Goal: Find contact information: Find contact information

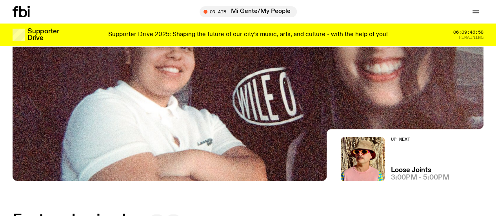
scroll to position [151, 0]
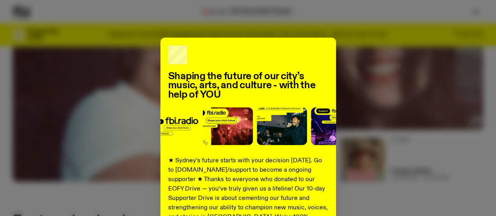
click at [394, 88] on div "Shaping the future of our city’s music, arts, and culture - with the help of YO…" at bounding box center [248, 199] width 471 height 323
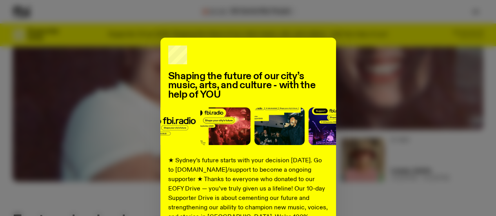
drag, startPoint x: 394, startPoint y: 88, endPoint x: 378, endPoint y: 91, distance: 16.4
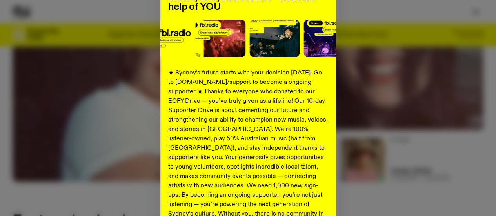
scroll to position [157, 0]
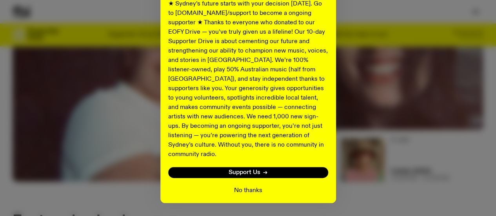
click at [247, 186] on button "No thanks" at bounding box center [248, 190] width 28 height 9
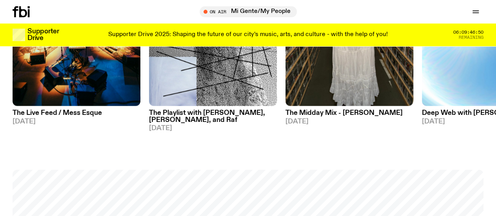
scroll to position [505, 0]
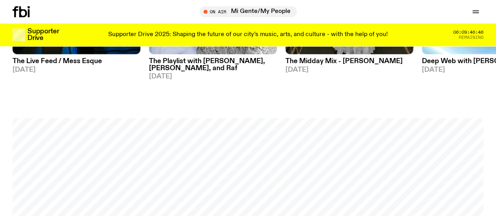
click at [0, 0] on icon "button" at bounding box center [0, 0] width 0 height 0
click at [0, 0] on link "Contact" at bounding box center [0, 0] width 0 height 0
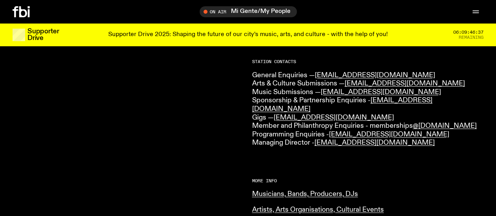
scroll to position [154, 0]
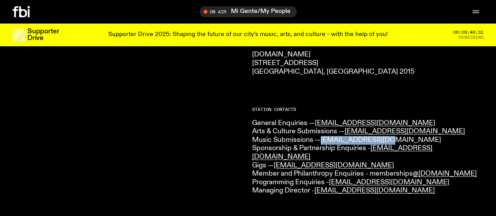
drag, startPoint x: 402, startPoint y: 140, endPoint x: 323, endPoint y: 139, distance: 78.5
click at [323, 139] on p "General Enquiries — info@fbiradio.com Arts & Culture Submissions — culture@fbir…" at bounding box center [368, 157] width 232 height 76
copy link "music@fbiradio.com"
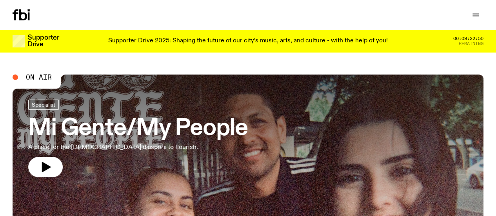
click at [0, 0] on icon "button" at bounding box center [0, 0] width 0 height 0
click at [0, 0] on link "Contact" at bounding box center [0, 0] width 0 height 0
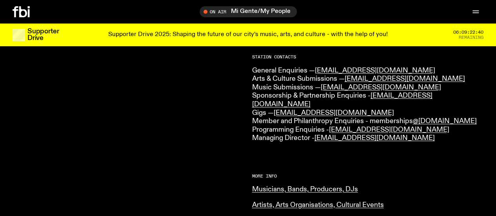
scroll to position [235, 0]
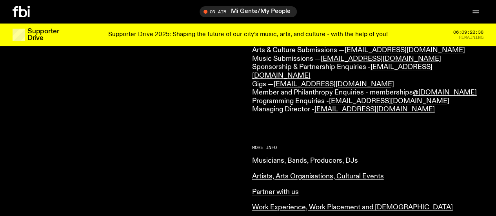
click at [288, 157] on link "Musicians, Bands, Producers, DJs" at bounding box center [305, 160] width 106 height 7
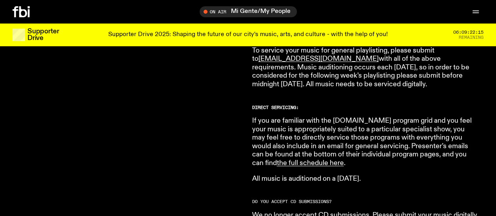
scroll to position [505, 0]
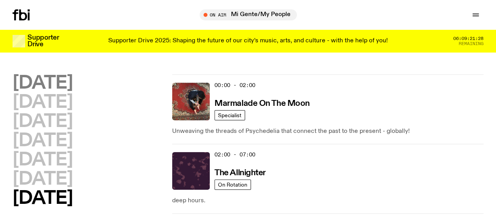
click at [69, 80] on h2 "[DATE]" at bounding box center [43, 84] width 60 height 18
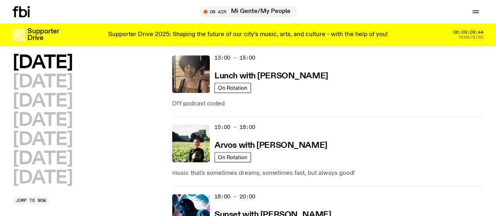
scroll to position [348, 0]
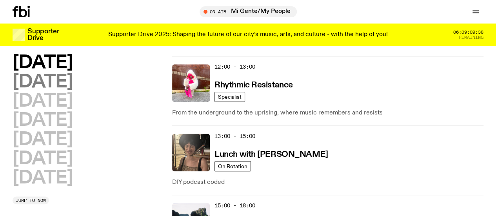
click at [71, 86] on h2 "Tuesday" at bounding box center [43, 82] width 60 height 18
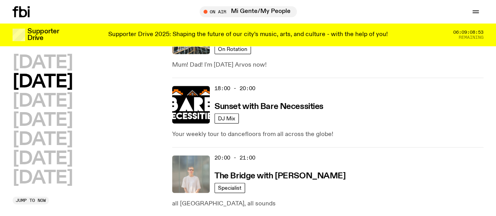
scroll to position [429, 0]
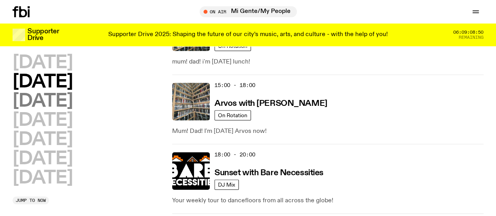
click at [73, 108] on h2 "Wednesday" at bounding box center [43, 102] width 60 height 18
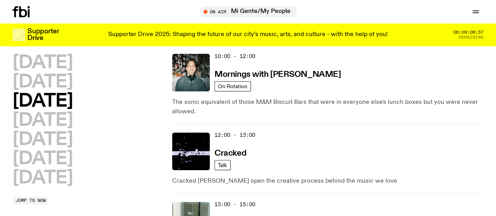
scroll to position [179, 0]
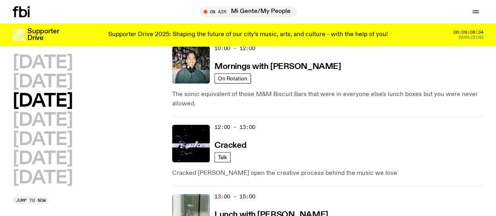
drag, startPoint x: 280, startPoint y: 130, endPoint x: 298, endPoint y: 46, distance: 85.8
click at [298, 46] on div "Supporter Drive Supporter Drive 2025: Shaping the future of our city’s music, a…" at bounding box center [248, 35] width 471 height 23
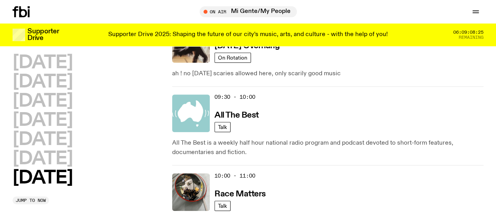
scroll to position [112, 0]
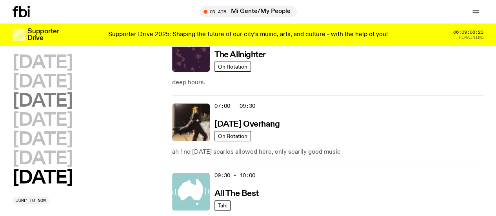
click at [50, 110] on h2 "Wednesday" at bounding box center [43, 102] width 60 height 18
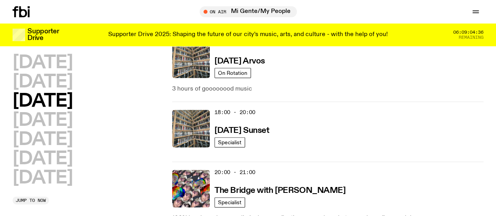
scroll to position [454, 0]
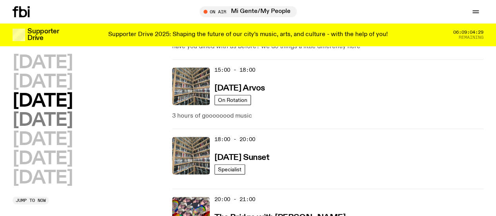
click at [72, 126] on h2 "Thursday" at bounding box center [43, 121] width 60 height 18
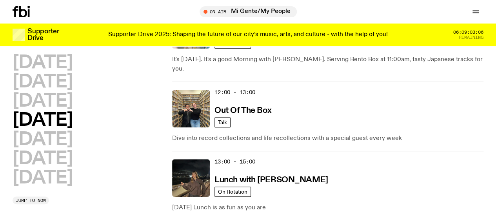
scroll to position [257, 0]
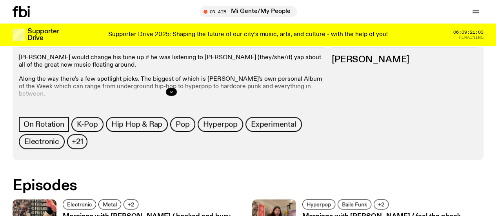
scroll to position [466, 0]
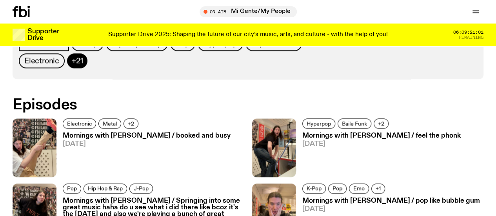
click at [83, 65] on span "+21" at bounding box center [77, 61] width 11 height 9
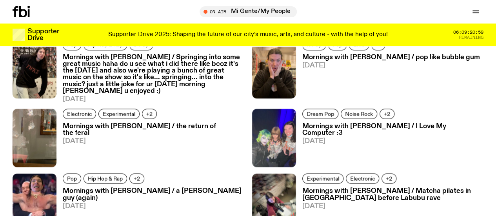
scroll to position [662, 0]
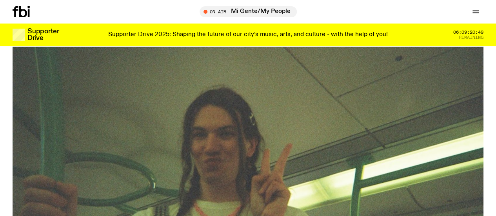
scroll to position [0, 0]
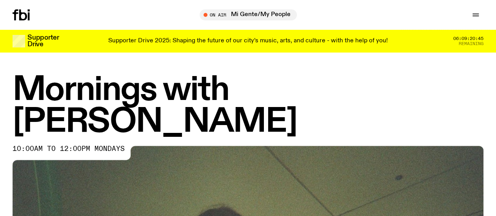
drag, startPoint x: 220, startPoint y: 124, endPoint x: 0, endPoint y: 85, distance: 223.2
copy h1 "Mornings with Jim Kretschmer"
click at [339, 113] on h1 "Mornings with Jim Kretschmer" at bounding box center [248, 107] width 471 height 64
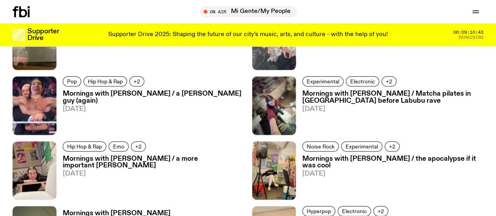
scroll to position [1135, 0]
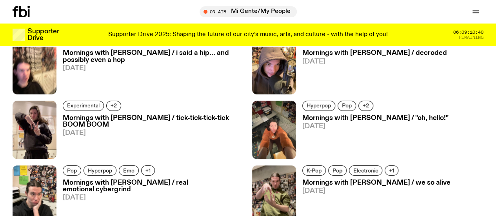
drag, startPoint x: 398, startPoint y: 138, endPoint x: 338, endPoint y: 137, distance: 59.3
copy link "jim.k@fbiradio.com"
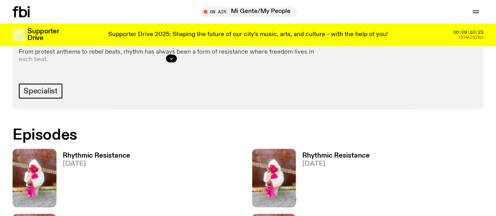
scroll to position [387, 0]
click at [174, 61] on icon "button" at bounding box center [171, 58] width 5 height 5
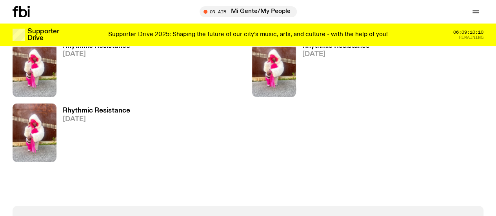
scroll to position [622, 0]
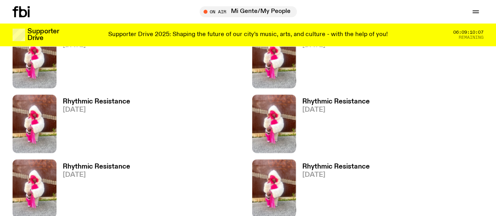
scroll to position [583, 0]
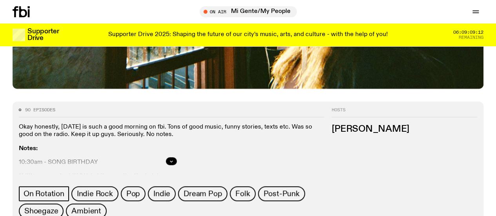
scroll to position [353, 0]
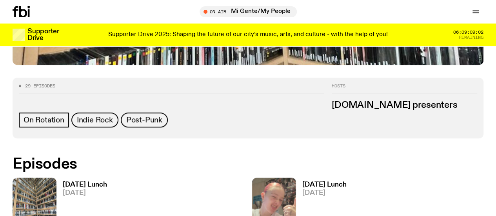
scroll to position [504, 0]
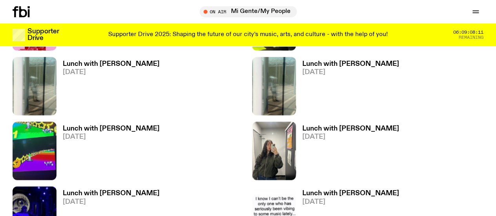
scroll to position [544, 0]
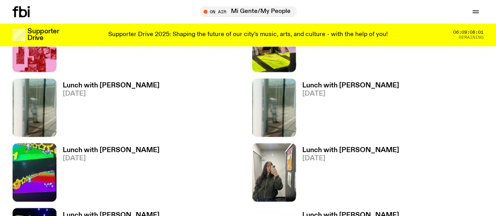
drag, startPoint x: 402, startPoint y: 143, endPoint x: 336, endPoint y: 141, distance: 66.0
copy link "[PERSON_NAME][EMAIL_ADDRESS][DOMAIN_NAME]"
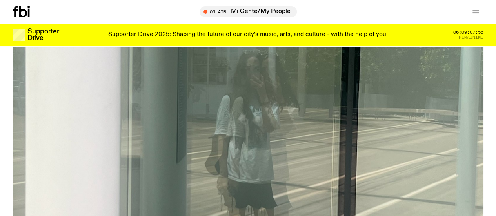
scroll to position [0, 0]
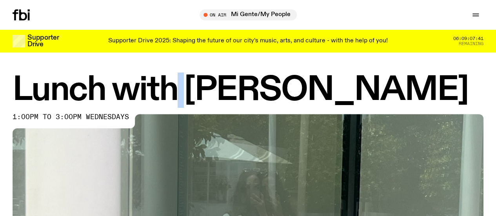
click at [201, 97] on h1 "Lunch with [PERSON_NAME]" at bounding box center [248, 91] width 471 height 32
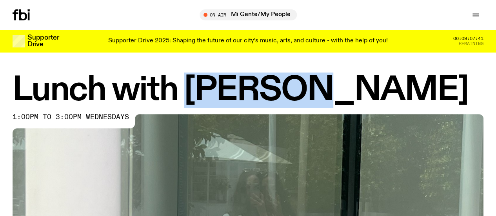
click at [201, 97] on h1 "Lunch with [PERSON_NAME]" at bounding box center [248, 91] width 471 height 32
drag, startPoint x: 16, startPoint y: 92, endPoint x: 502, endPoint y: 86, distance: 485.8
click at [496, 86] on html "Schedule Explore Read Volunteer Newsletter About Us Contact Champions of emergi…" at bounding box center [248, 108] width 496 height 216
copy h1 "Lunch with [PERSON_NAME]"
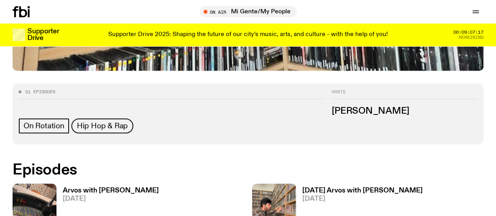
scroll to position [268, 0]
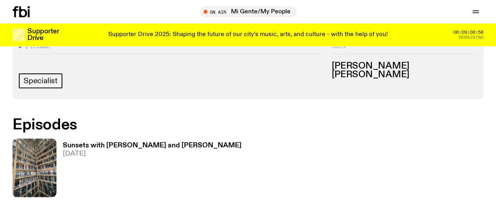
scroll to position [269, 0]
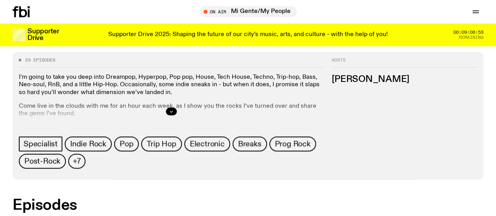
scroll to position [387, 0]
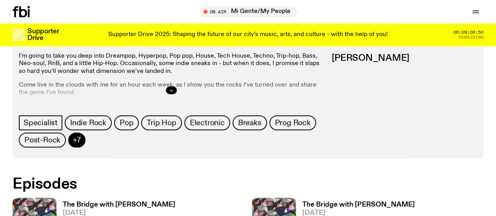
click at [86, 148] on button "+7" at bounding box center [76, 140] width 17 height 15
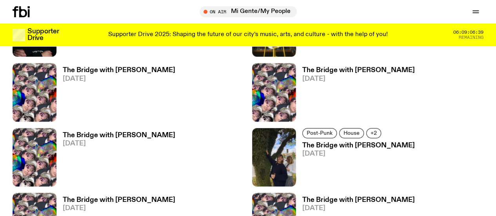
scroll to position [936, 0]
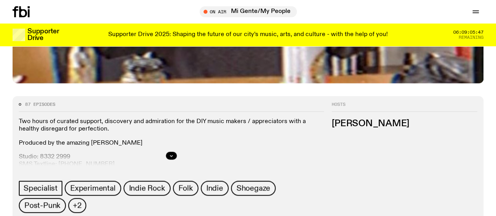
scroll to position [348, 0]
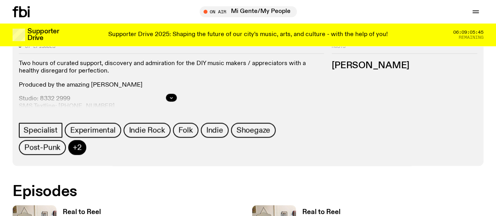
click at [82, 152] on span "+2" at bounding box center [77, 147] width 9 height 9
click at [174, 100] on icon "button" at bounding box center [171, 97] width 5 height 5
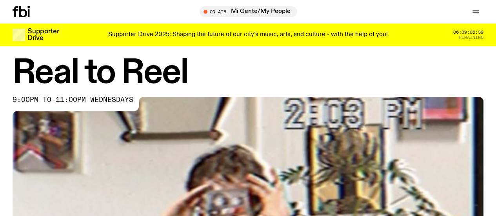
scroll to position [0, 0]
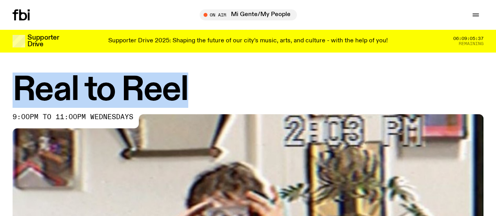
drag, startPoint x: 235, startPoint y: 87, endPoint x: 13, endPoint y: 89, distance: 221.7
click at [13, 89] on h1 "Real to Reel" at bounding box center [248, 91] width 471 height 32
copy h1 "Real to Reel"
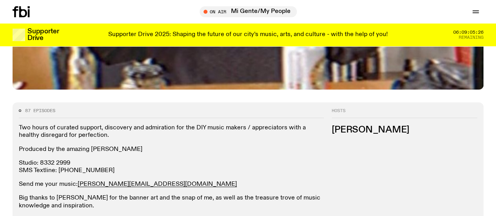
scroll to position [347, 0]
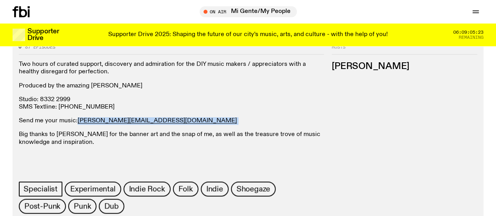
drag, startPoint x: 464, startPoint y: 152, endPoint x: 397, endPoint y: 147, distance: 67.3
click at [324, 146] on div "Two hours of curated support, discovery and admiration for the DIY music makers…" at bounding box center [171, 104] width 305 height 86
copy p "[PERSON_NAME][EMAIL_ADDRESS][DOMAIN_NAME]"
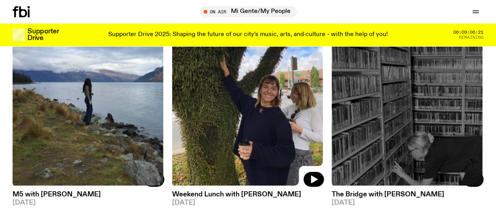
scroll to position [742, 0]
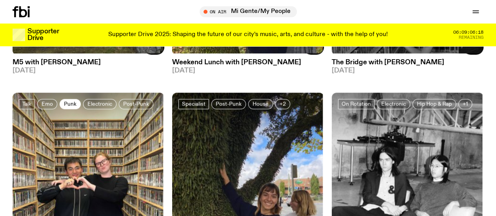
click at [62, 99] on link "Punk" at bounding box center [70, 104] width 21 height 10
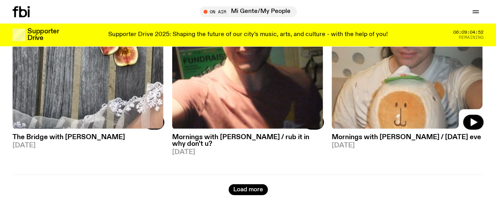
scroll to position [937, 0]
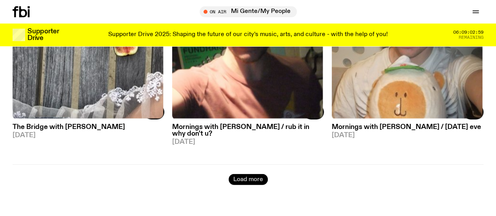
click at [246, 174] on button "Load more" at bounding box center [248, 179] width 39 height 11
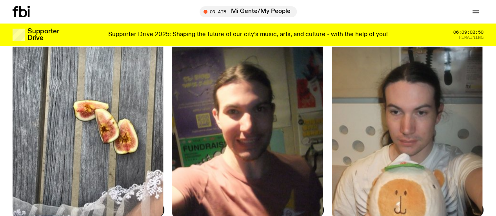
scroll to position [780, 0]
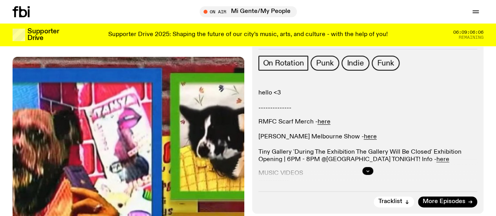
scroll to position [114, 0]
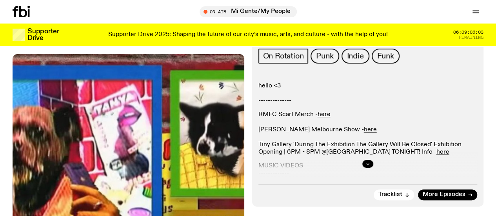
click at [366, 166] on icon "button" at bounding box center [368, 164] width 5 height 5
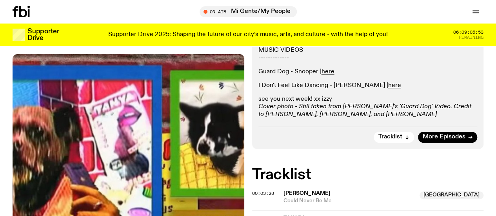
scroll to position [0, 0]
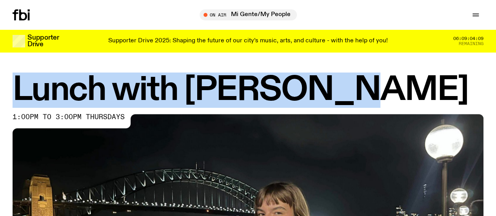
drag, startPoint x: 361, startPoint y: 88, endPoint x: 59, endPoint y: 78, distance: 302.7
copy h1 "Lunch with [PERSON_NAME]"
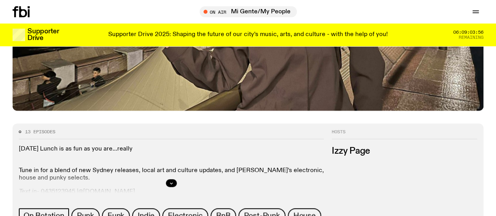
scroll to position [348, 0]
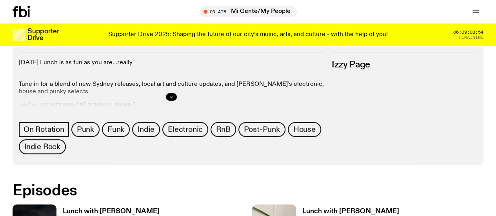
click at [177, 101] on button "button" at bounding box center [171, 97] width 11 height 8
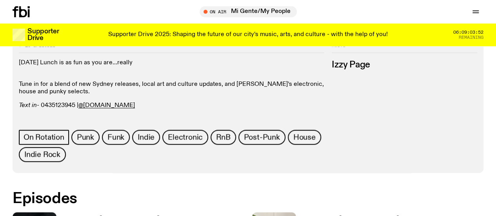
click at [324, 109] on p "Text in - 0435123945 | @[DOMAIN_NAME]" at bounding box center [171, 105] width 305 height 7
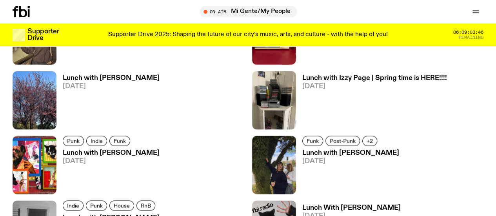
scroll to position [545, 0]
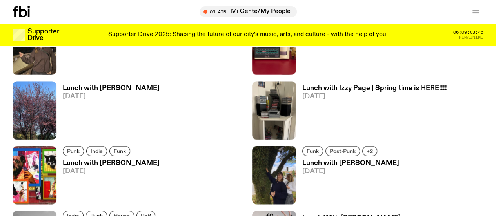
drag, startPoint x: 446, startPoint y: 130, endPoint x: 403, endPoint y: 129, distance: 43.6
copy link "@[DOMAIN_NAME]"
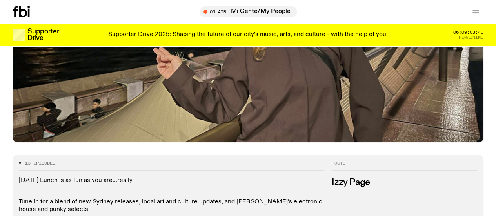
scroll to position [113, 0]
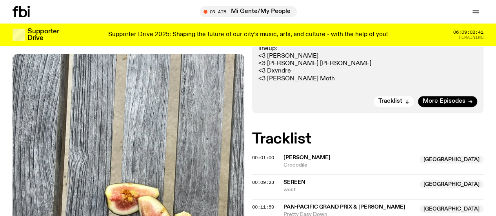
scroll to position [73, 0]
